Goal: Task Accomplishment & Management: Use online tool/utility

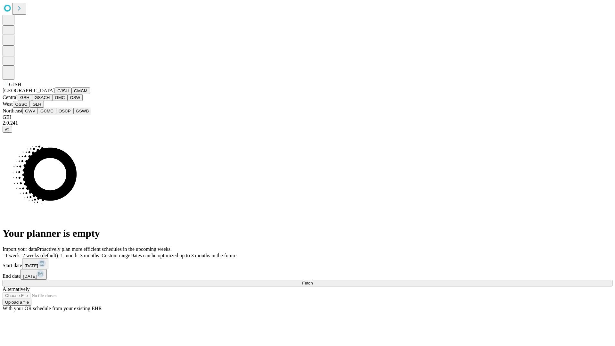
click at [55, 94] on button "GJSH" at bounding box center [63, 90] width 17 height 7
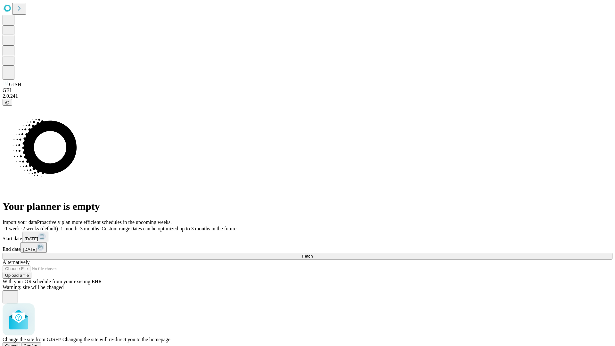
click at [39, 344] on span "Confirm" at bounding box center [31, 346] width 15 height 5
click at [78, 226] on label "1 month" at bounding box center [68, 228] width 20 height 5
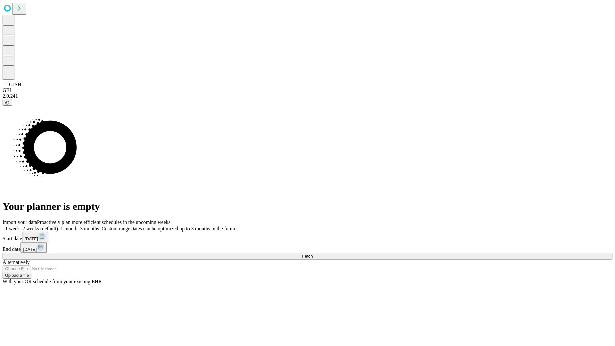
click at [313, 254] on span "Fetch" at bounding box center [307, 256] width 11 height 5
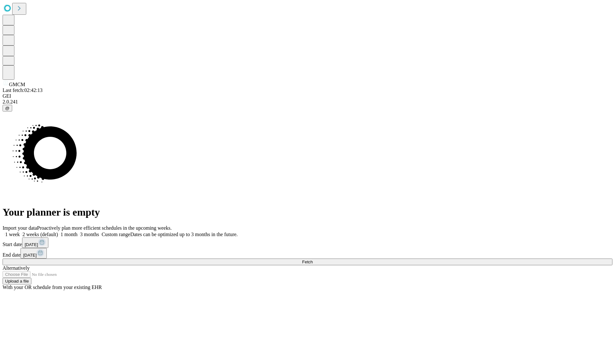
click at [78, 232] on label "1 month" at bounding box center [68, 234] width 20 height 5
click at [313, 260] on span "Fetch" at bounding box center [307, 262] width 11 height 5
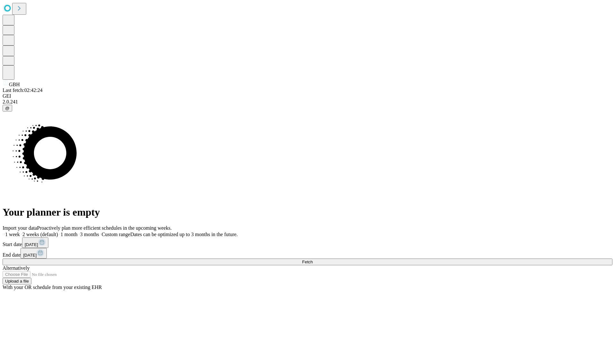
click at [78, 232] on label "1 month" at bounding box center [68, 234] width 20 height 5
click at [313, 260] on span "Fetch" at bounding box center [307, 262] width 11 height 5
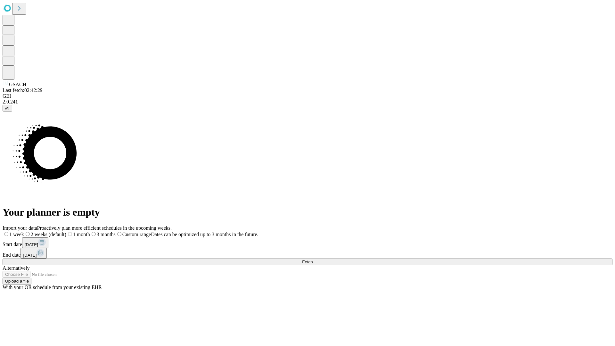
click at [90, 232] on label "1 month" at bounding box center [78, 234] width 24 height 5
click at [313, 260] on span "Fetch" at bounding box center [307, 262] width 11 height 5
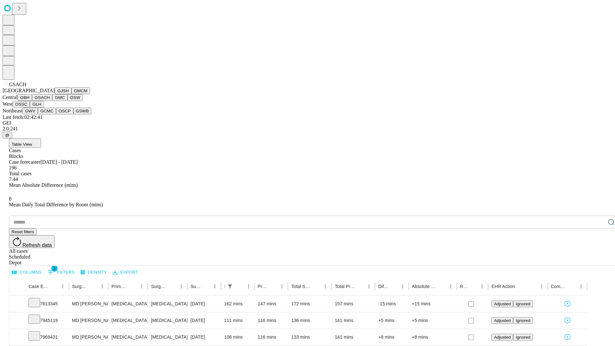
click at [52, 101] on button "GMC" at bounding box center [59, 97] width 15 height 7
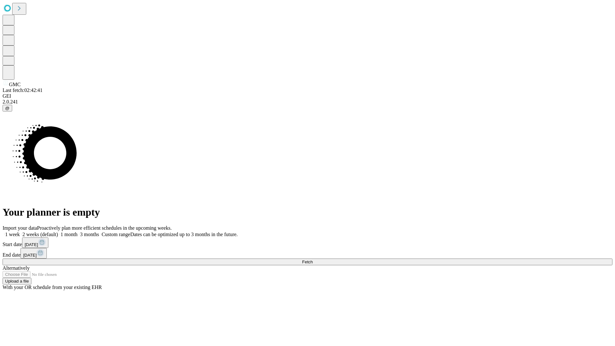
click at [78, 232] on label "1 month" at bounding box center [68, 234] width 20 height 5
click at [313, 260] on span "Fetch" at bounding box center [307, 262] width 11 height 5
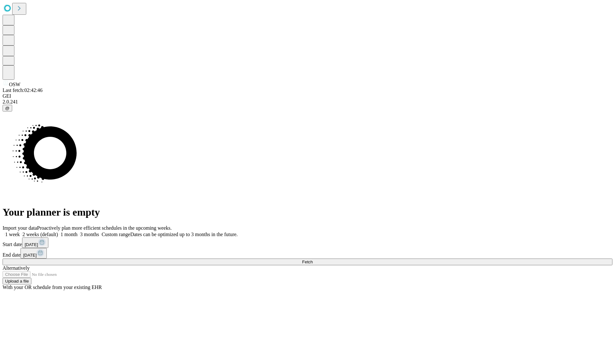
click at [313, 260] on span "Fetch" at bounding box center [307, 262] width 11 height 5
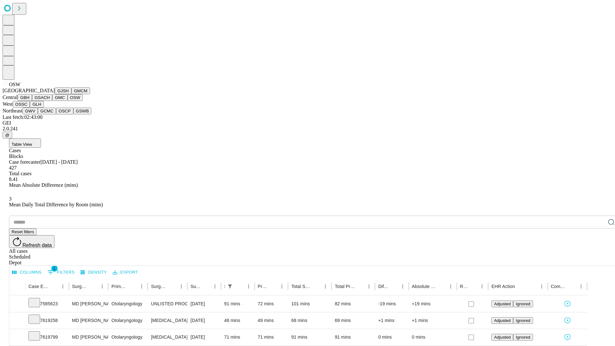
click at [30, 108] on button "OSSC" at bounding box center [21, 104] width 17 height 7
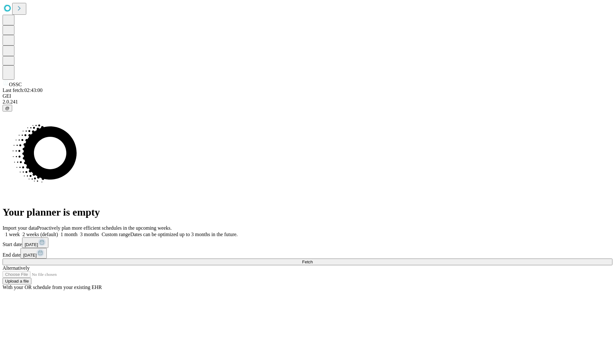
click at [78, 232] on label "1 month" at bounding box center [68, 234] width 20 height 5
click at [313, 260] on span "Fetch" at bounding box center [307, 262] width 11 height 5
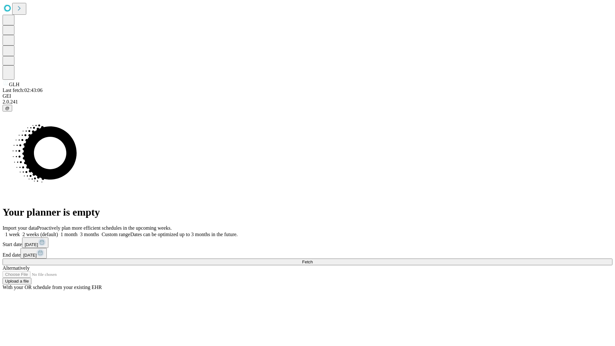
click at [78, 232] on label "1 month" at bounding box center [68, 234] width 20 height 5
click at [313, 260] on span "Fetch" at bounding box center [307, 262] width 11 height 5
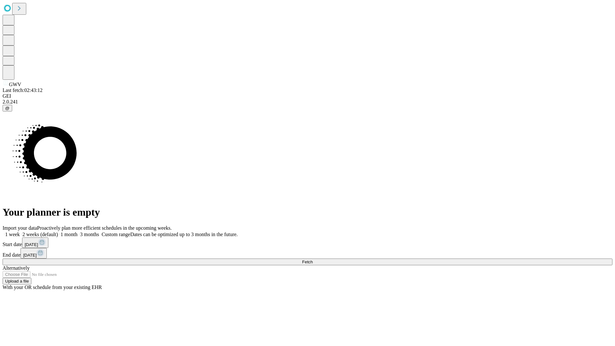
click at [78, 232] on label "1 month" at bounding box center [68, 234] width 20 height 5
click at [313, 260] on span "Fetch" at bounding box center [307, 262] width 11 height 5
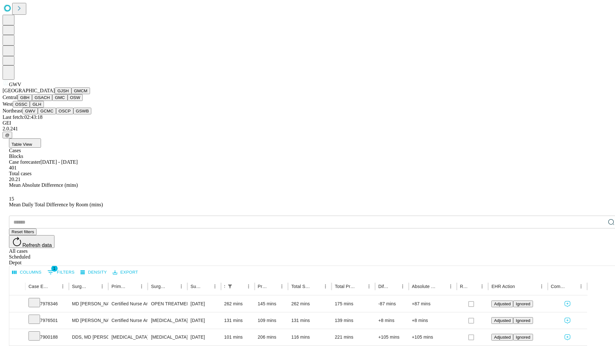
click at [50, 114] on button "GCMC" at bounding box center [47, 111] width 18 height 7
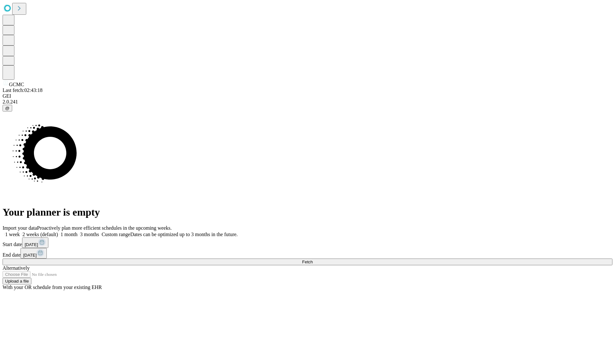
click at [313, 260] on span "Fetch" at bounding box center [307, 262] width 11 height 5
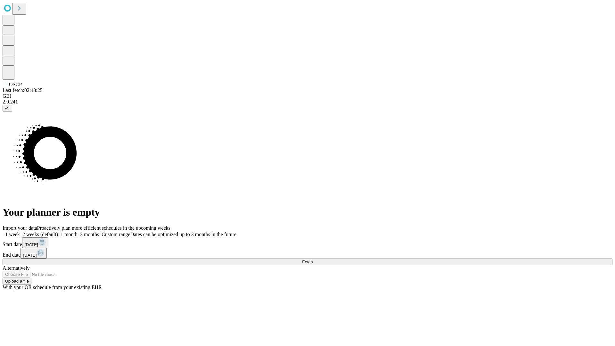
click at [313, 260] on span "Fetch" at bounding box center [307, 262] width 11 height 5
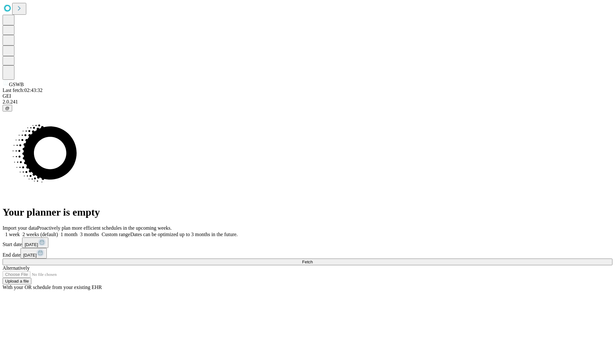
click at [78, 232] on label "1 month" at bounding box center [68, 234] width 20 height 5
click at [313, 260] on span "Fetch" at bounding box center [307, 262] width 11 height 5
